Goal: Information Seeking & Learning: Find specific fact

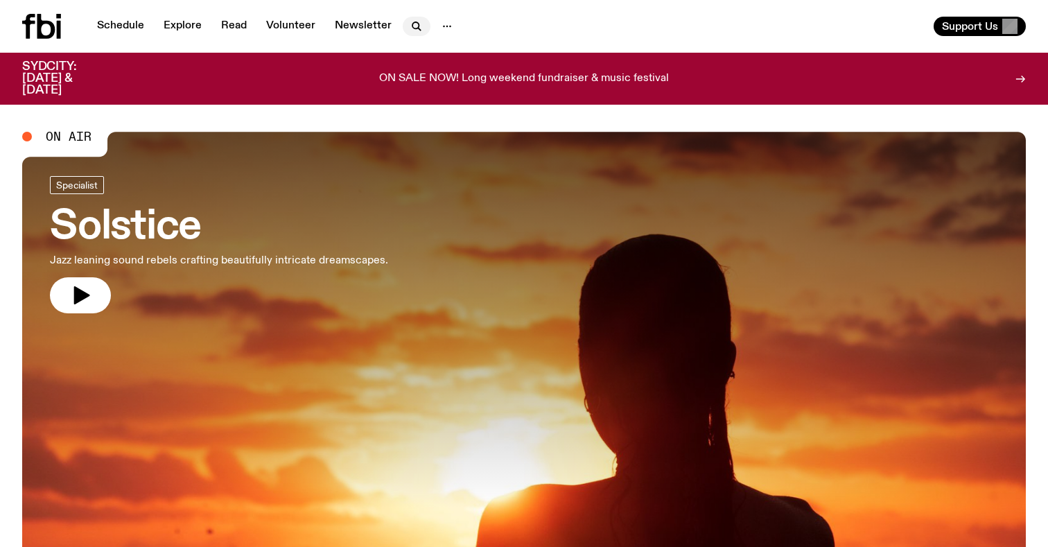
click at [413, 32] on icon "button" at bounding box center [416, 26] width 17 height 17
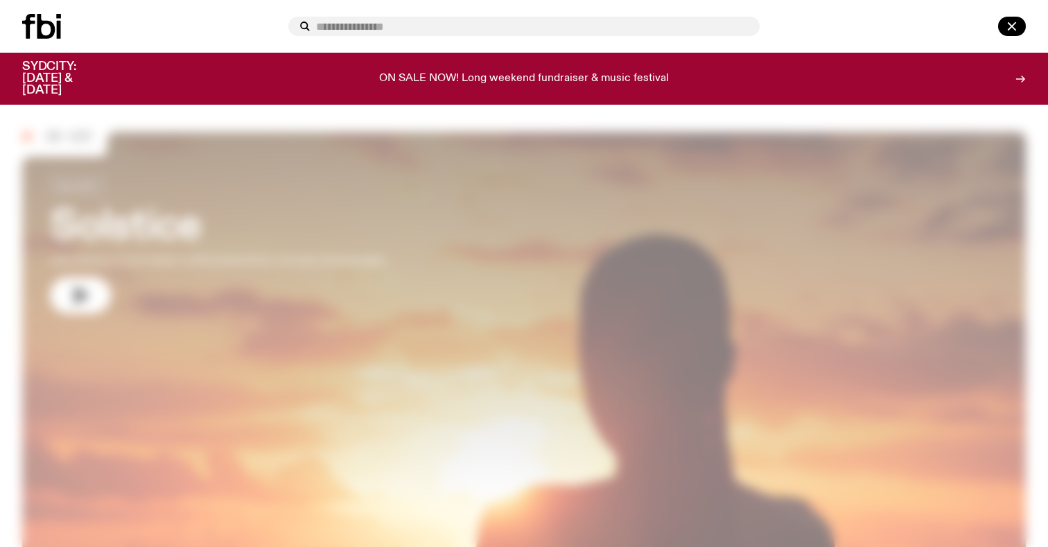
click at [413, 32] on input "text" at bounding box center [532, 27] width 433 height 12
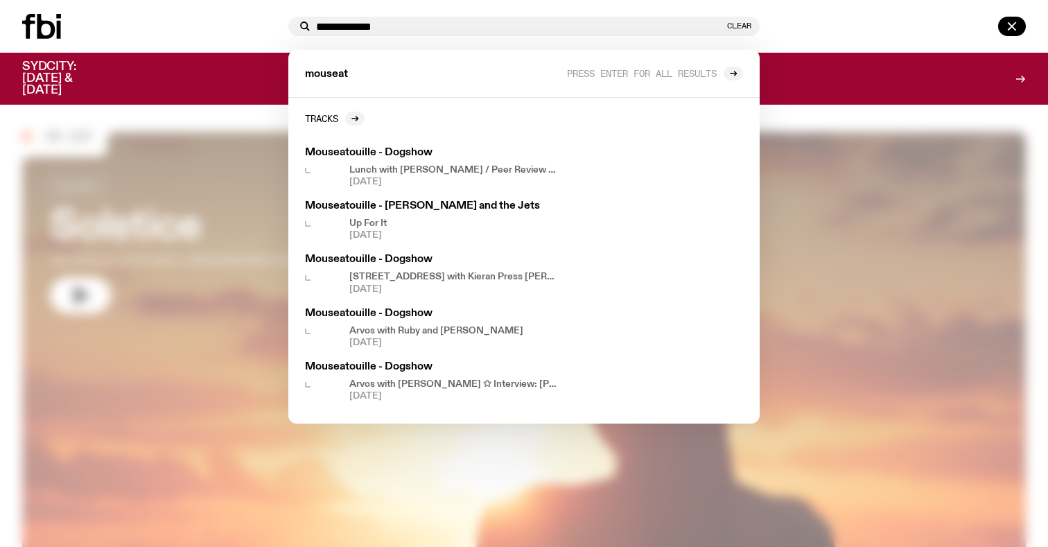
type input "**********"
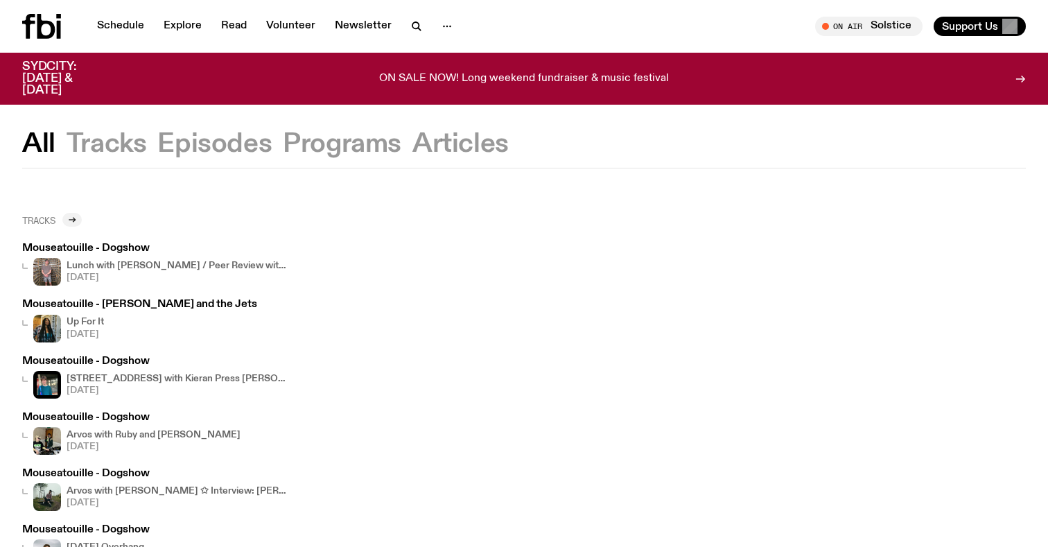
click at [72, 220] on icon at bounding box center [72, 220] width 6 height 0
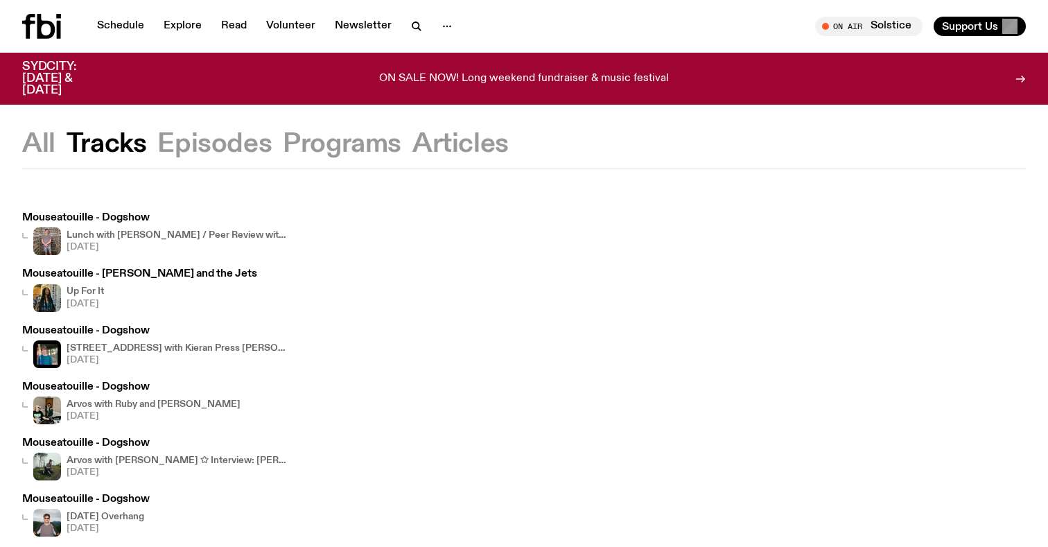
click at [105, 328] on h3 "Mouseatouille - Dogshow" at bounding box center [155, 331] width 266 height 10
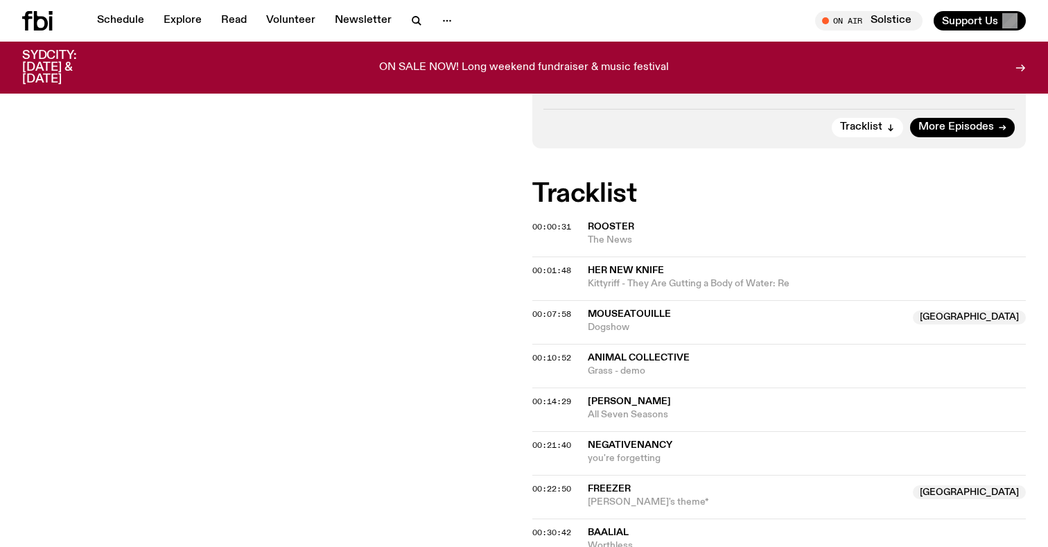
scroll to position [579, 0]
